Goal: Information Seeking & Learning: Stay updated

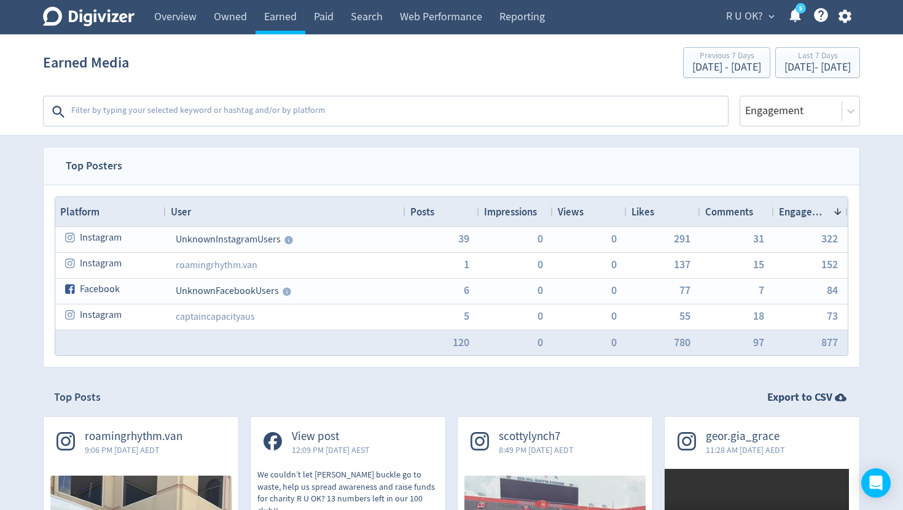
click at [318, 112] on textarea at bounding box center [398, 111] width 657 height 25
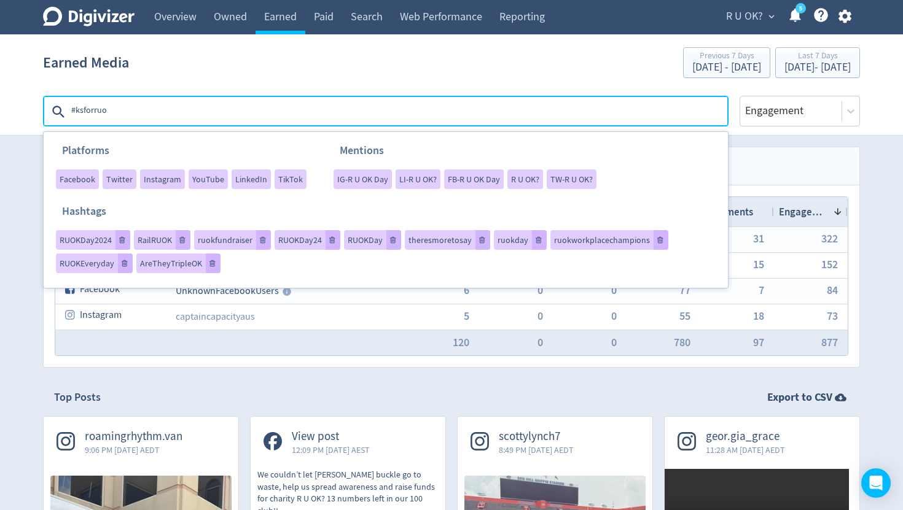
type textarea "#ksforruok"
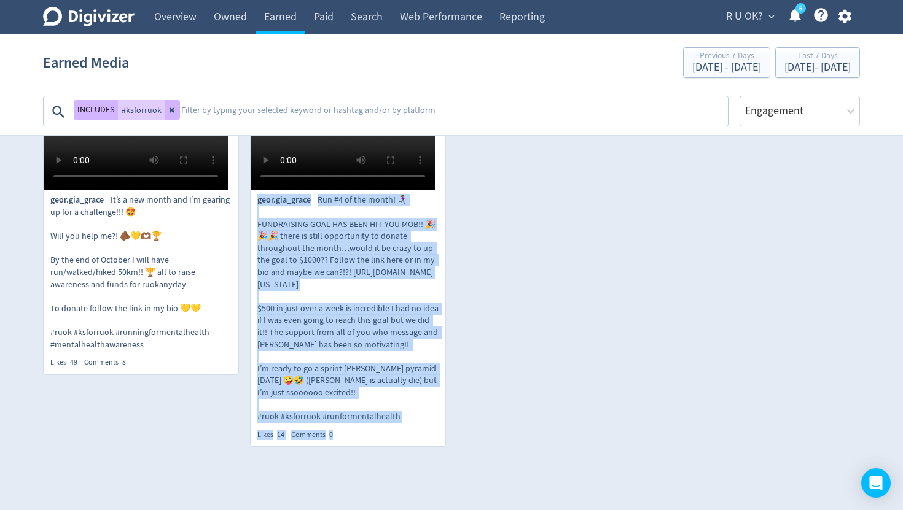
scroll to position [384, 0]
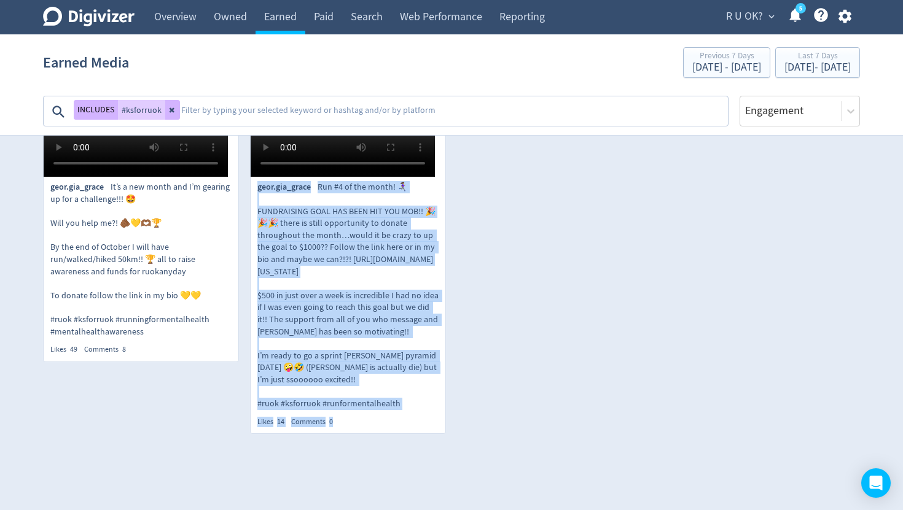
click at [561, 206] on div "geor.gia_grace 11:28 AM [DATE] AEDT geor.gia_grace It’s a new month and I’m gea…" at bounding box center [446, 238] width 828 height 413
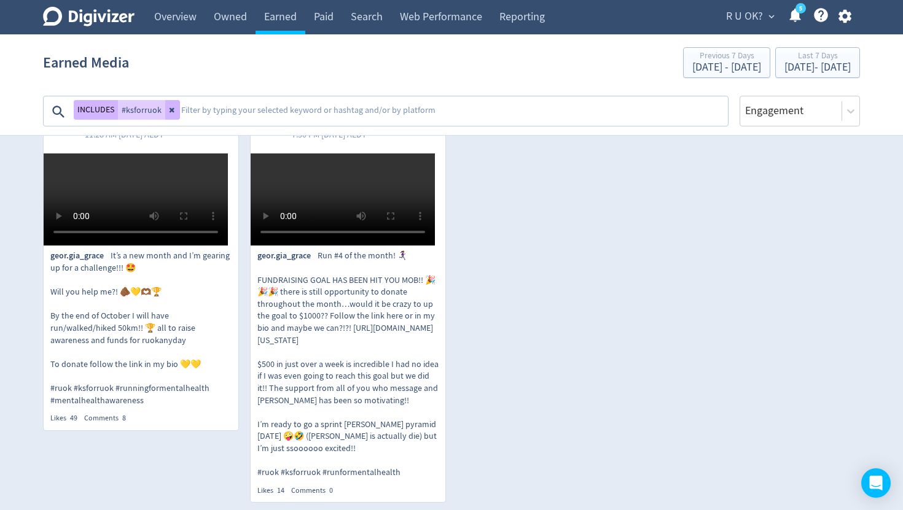
scroll to position [283, 0]
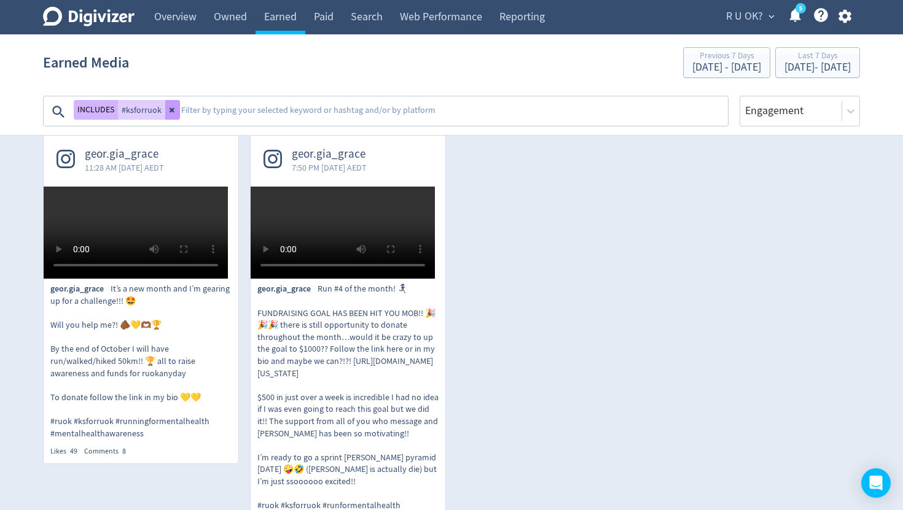
click at [173, 112] on icon at bounding box center [172, 109] width 7 height 7
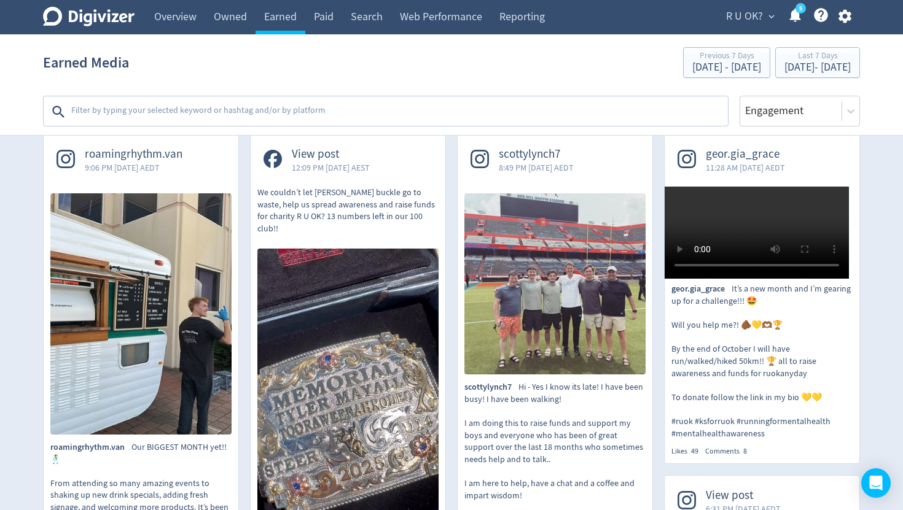
click at [185, 111] on textarea at bounding box center [398, 111] width 657 height 25
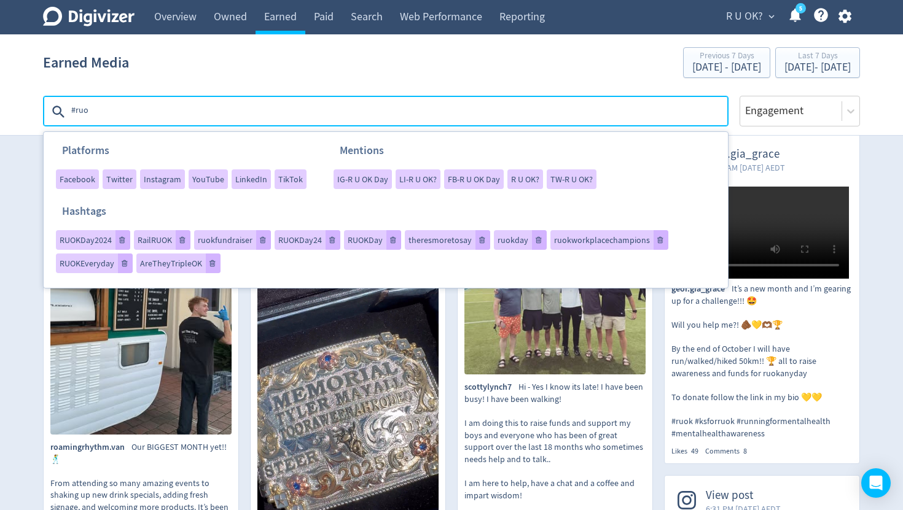
type textarea "#ruok"
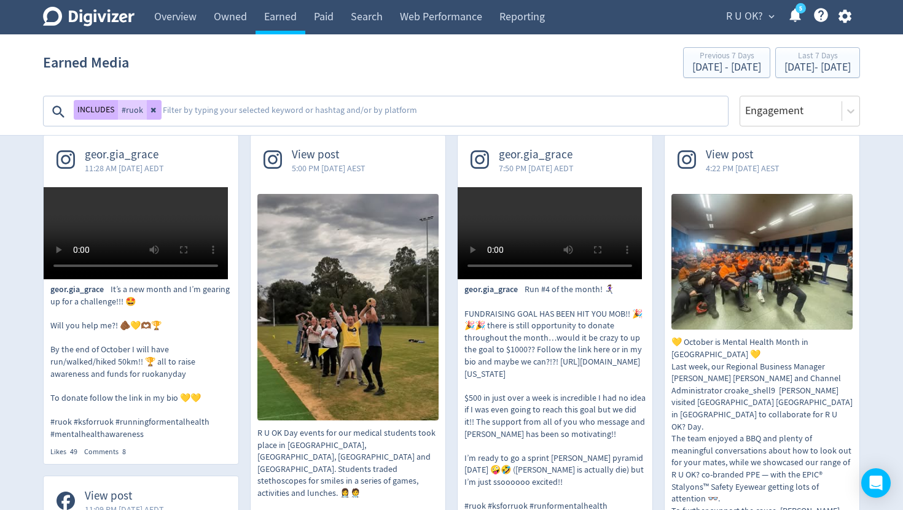
scroll to position [275, 0]
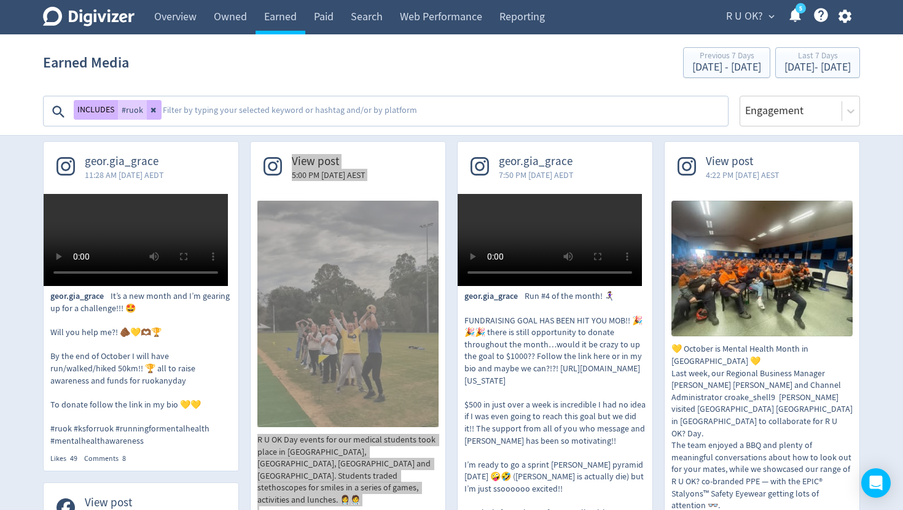
drag, startPoint x: 324, startPoint y: 160, endPoint x: 813, endPoint y: 11, distance: 510.6
